Goal: Transaction & Acquisition: Purchase product/service

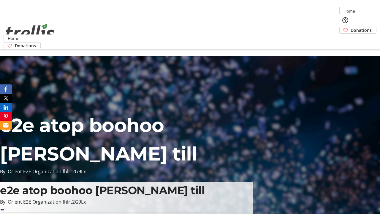
click at [351, 27] on span "Donations" at bounding box center [361, 30] width 21 height 6
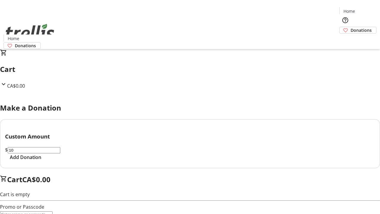
click at [41, 161] on span "Add Donation" at bounding box center [25, 156] width 31 height 7
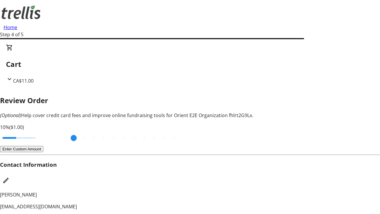
click at [43, 146] on button "Enter Custom Amount" at bounding box center [21, 149] width 43 height 6
